Goal: Transaction & Acquisition: Purchase product/service

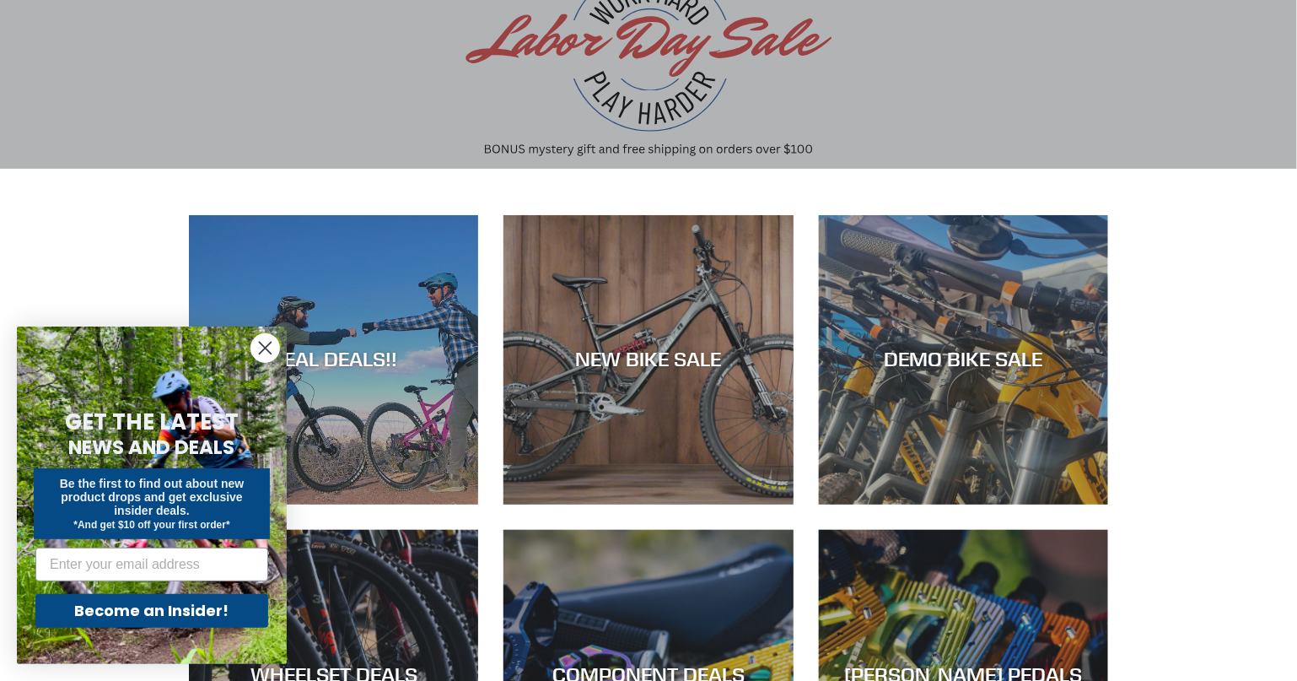
scroll to position [164, 0]
click at [253, 360] on icon "Close dialog" at bounding box center [265, 348] width 30 height 30
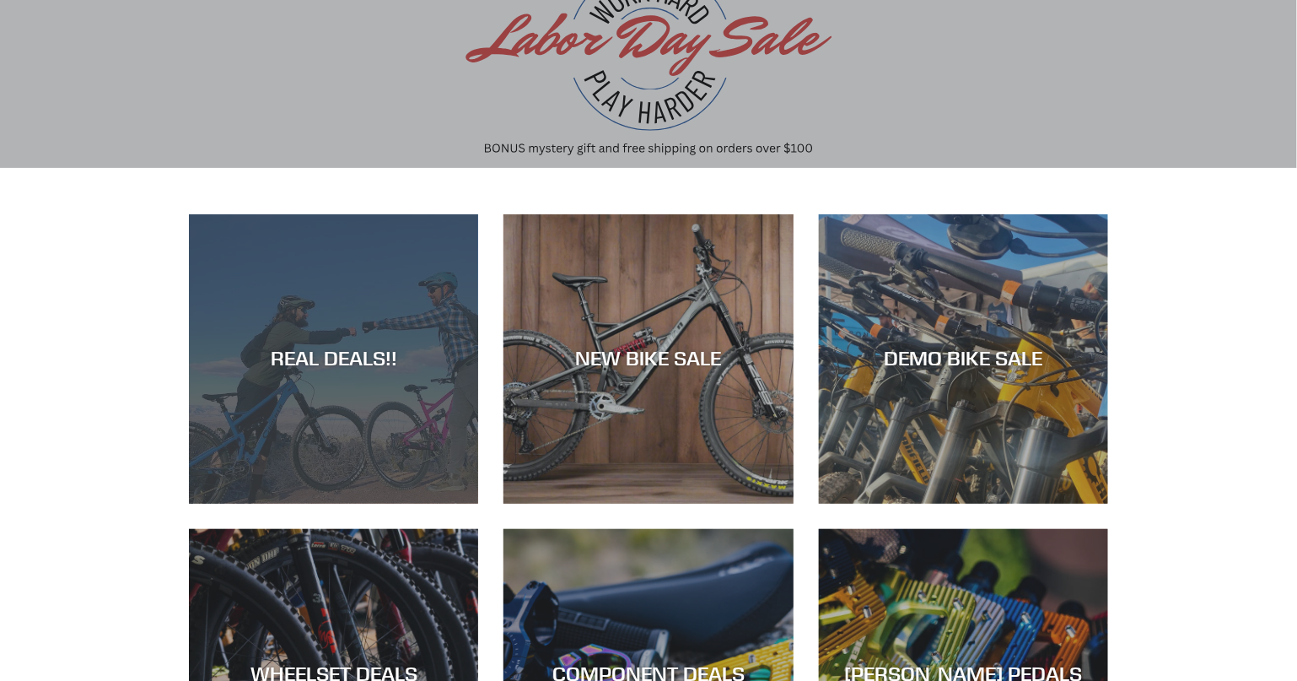
click at [364, 366] on div "REAL DEALS!!" at bounding box center [333, 359] width 289 height 24
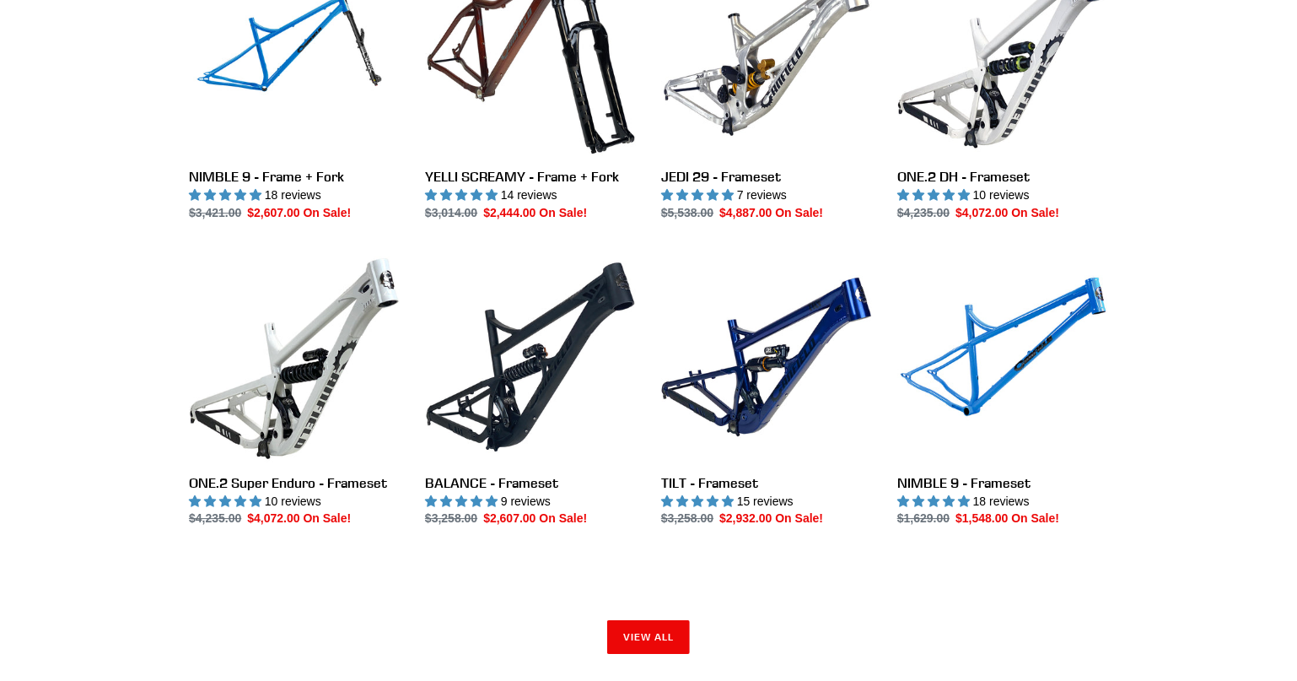
scroll to position [2250, 0]
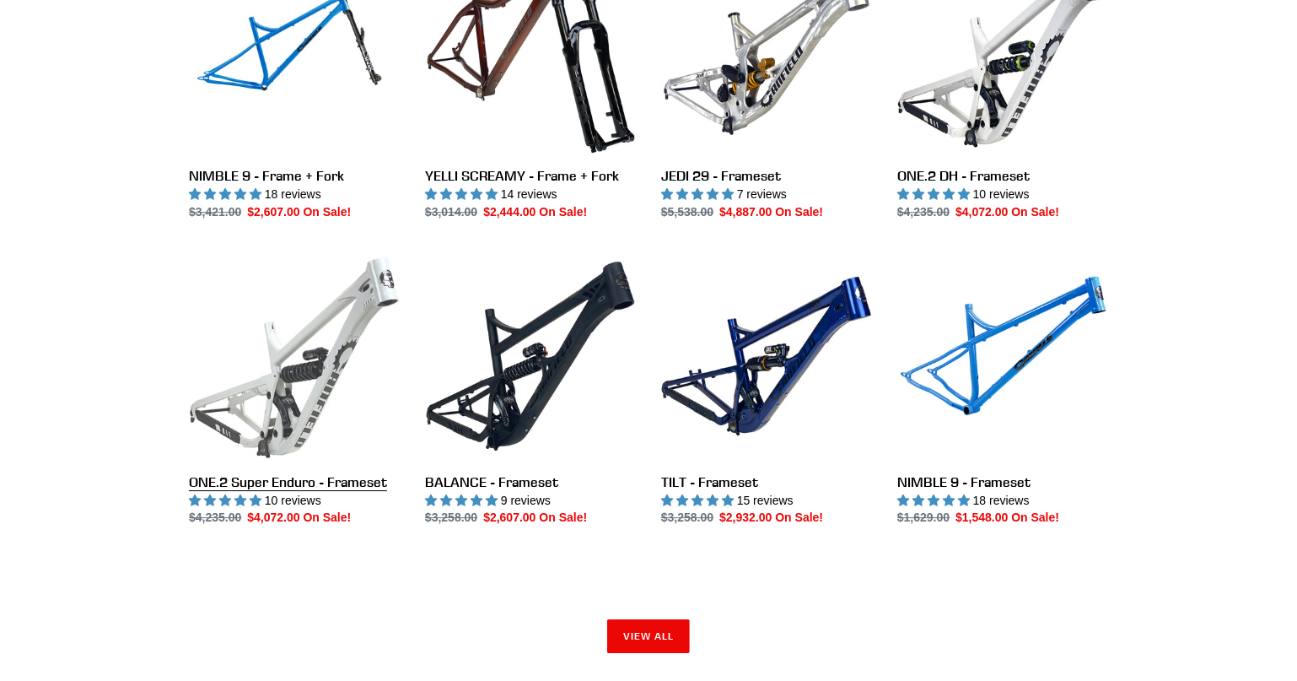
click at [322, 367] on link "ONE.2 Super Enduro - Frameset" at bounding box center [294, 388] width 211 height 277
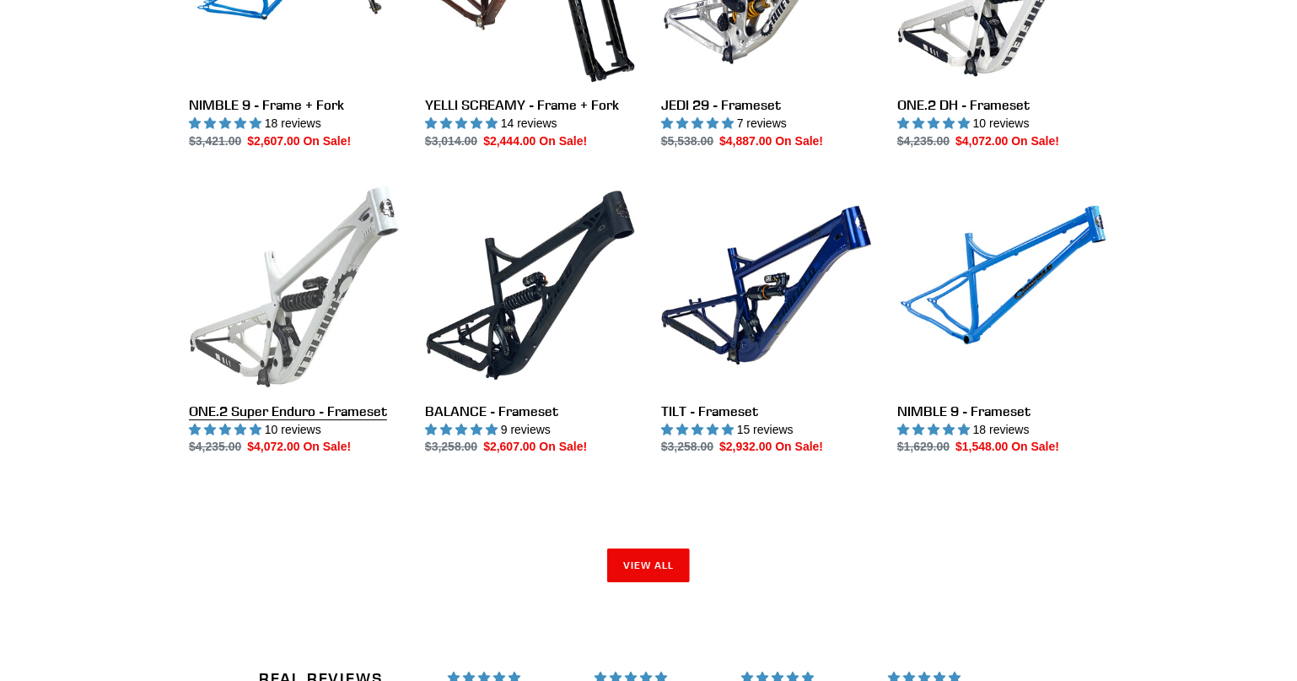
scroll to position [2324, 0]
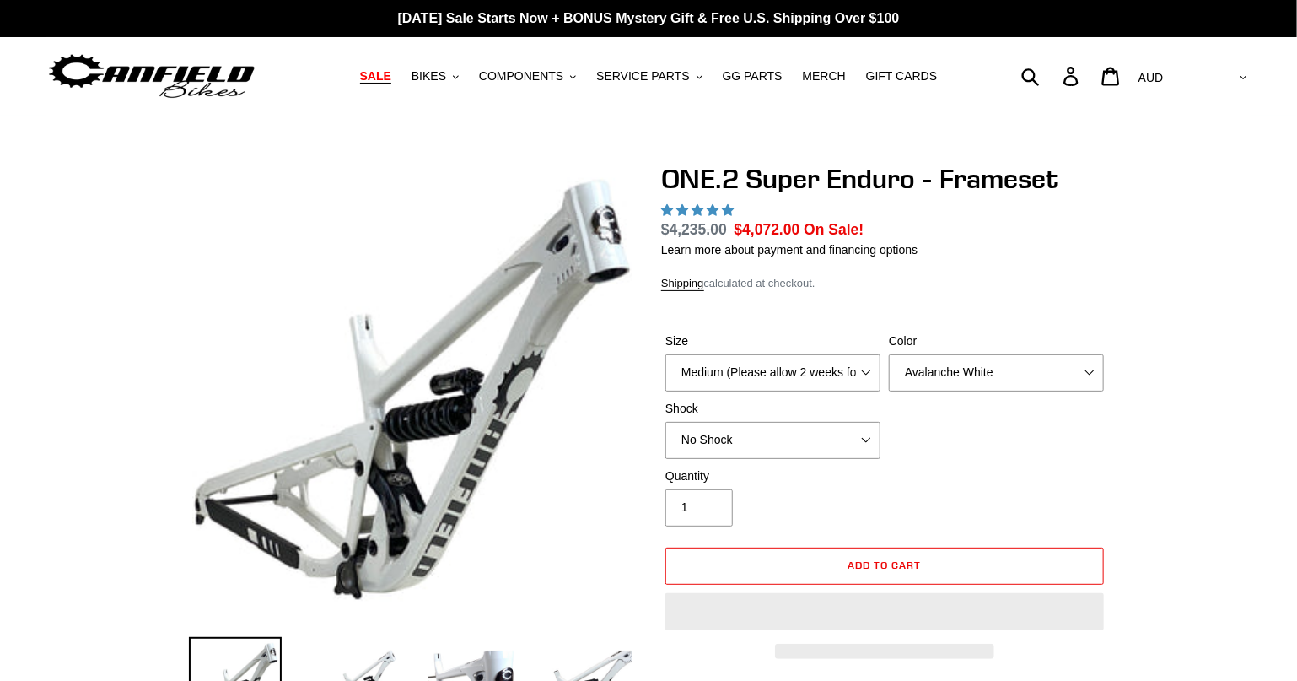
select select "highest-rating"
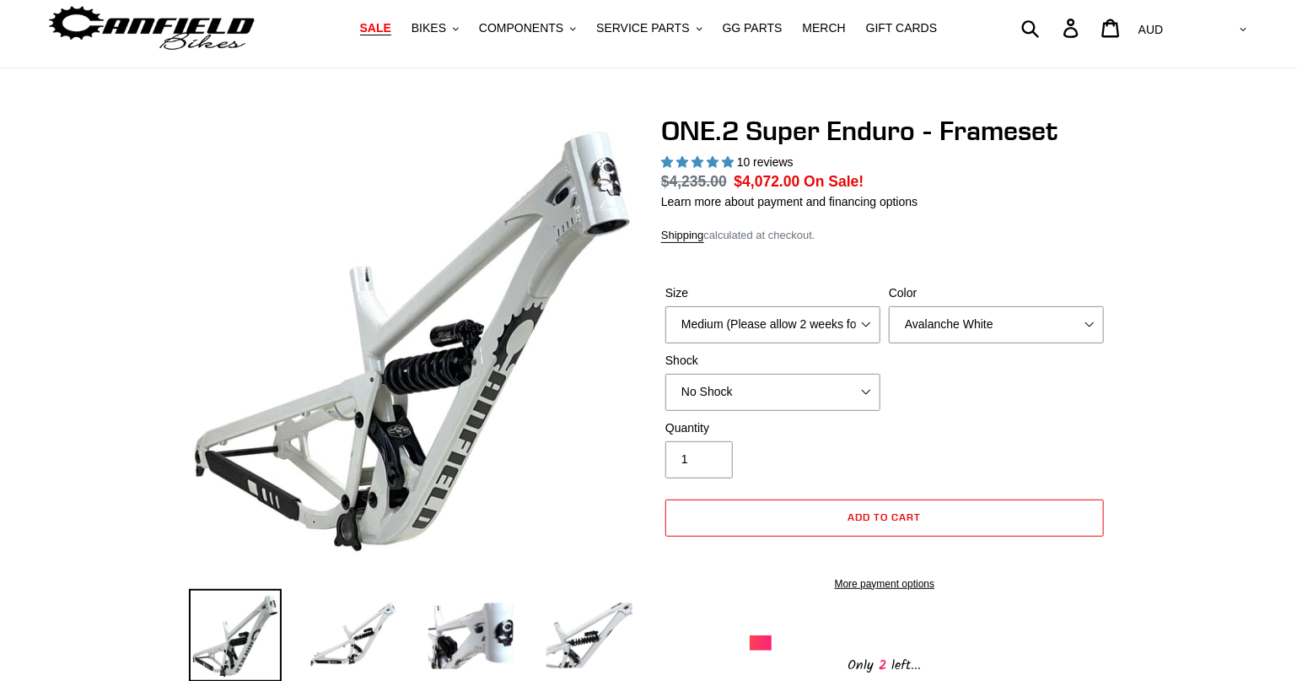
scroll to position [51, 0]
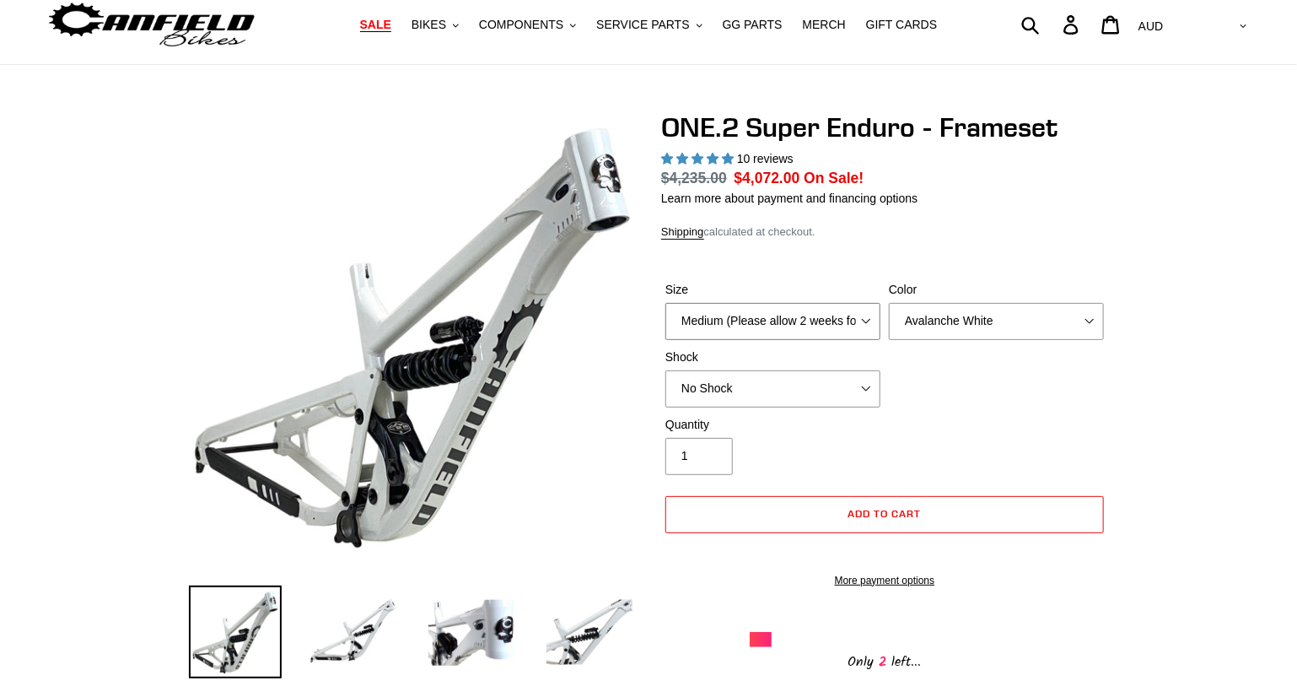
click at [852, 320] on select "Medium (Please allow 2 weeks for delivery) Large (Sold Out)" at bounding box center [772, 321] width 215 height 37
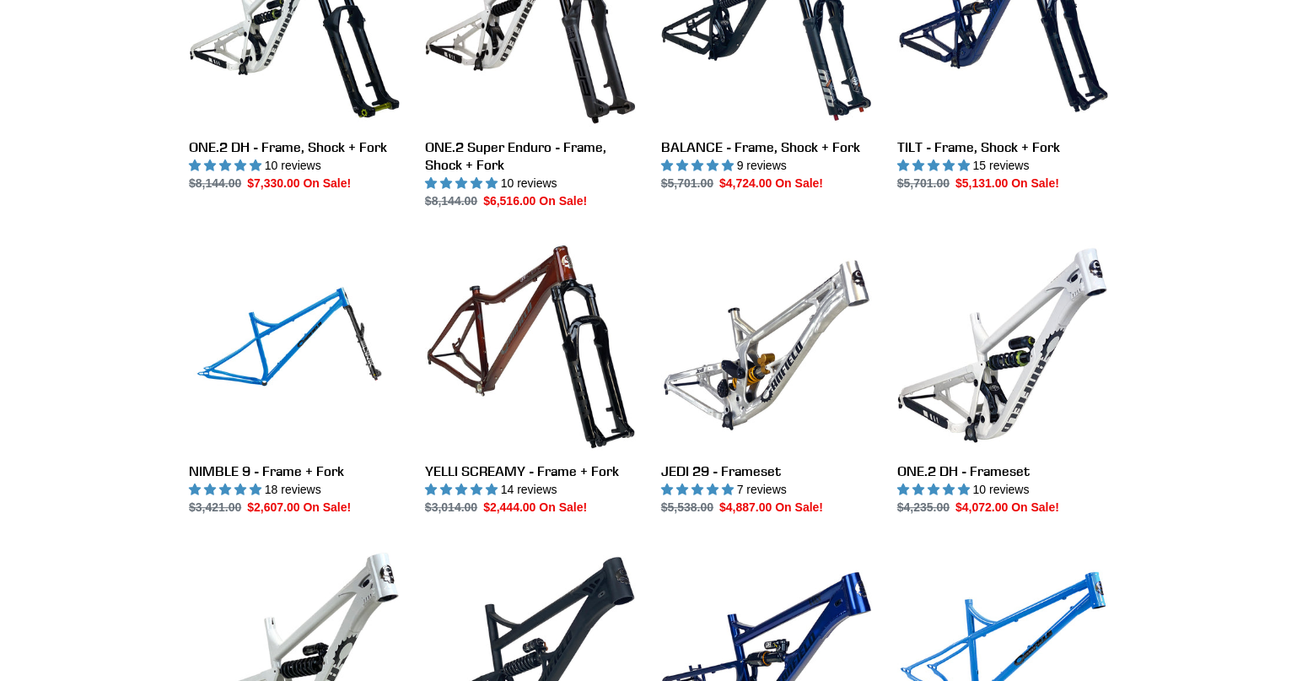
scroll to position [1939, 0]
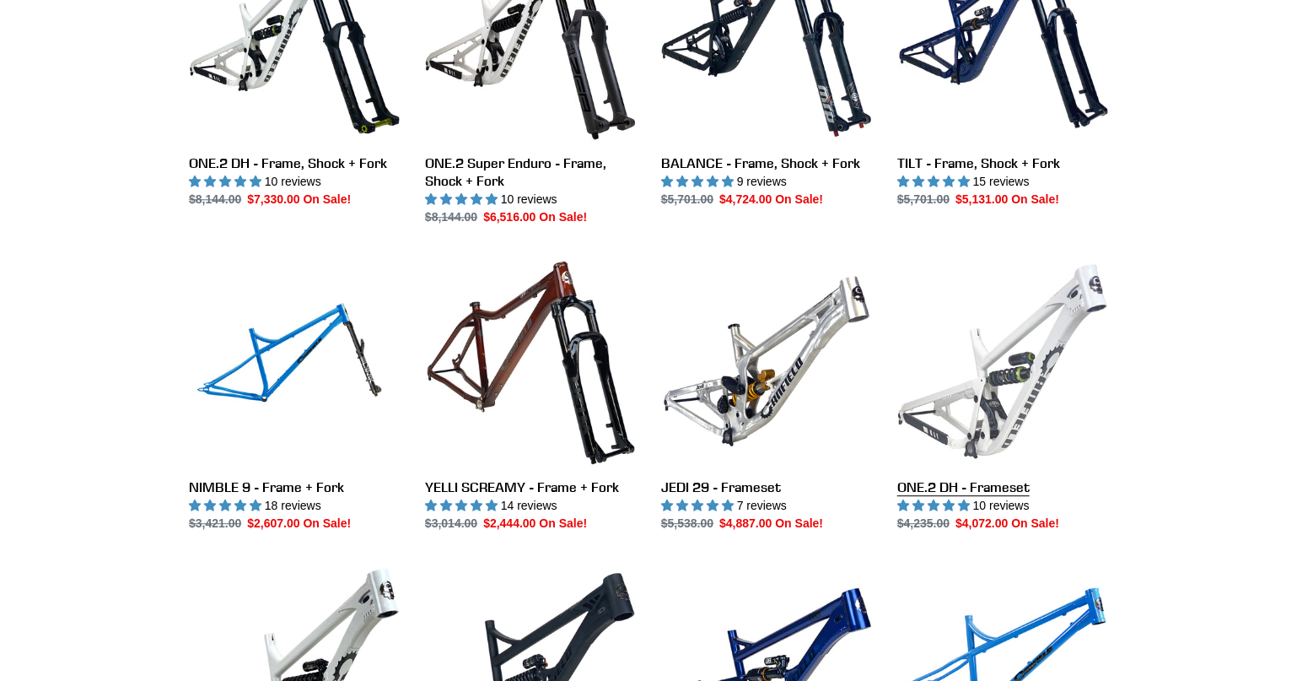
click at [1026, 376] on link "ONE.2 DH - Frameset" at bounding box center [1002, 394] width 211 height 277
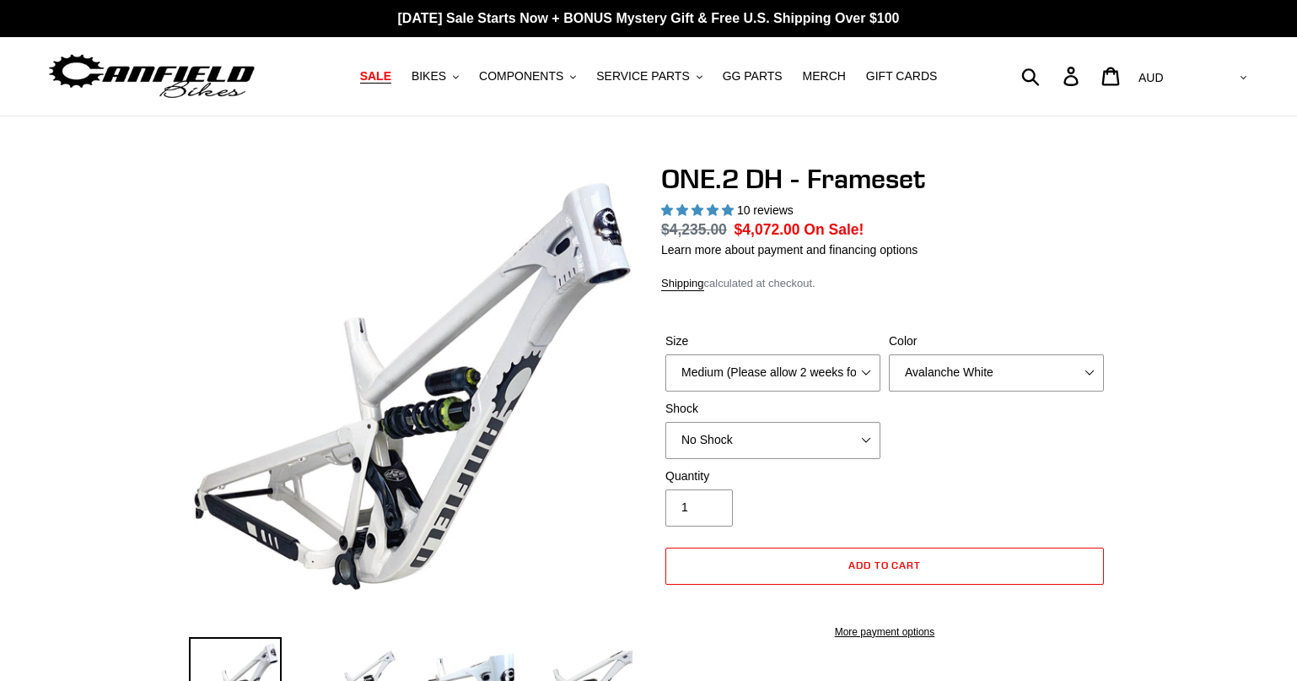
select select "highest-rating"
click at [854, 380] on select "Medium (Please allow 2 weeks for delivery) Large (Sold Out)" at bounding box center [772, 372] width 215 height 37
